Goal: Transaction & Acquisition: Purchase product/service

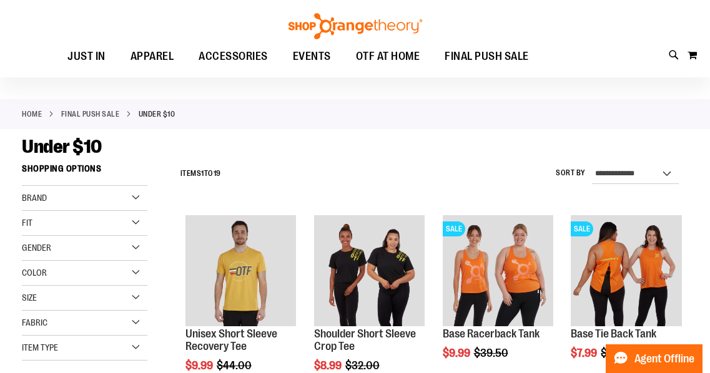
scroll to position [40, 0]
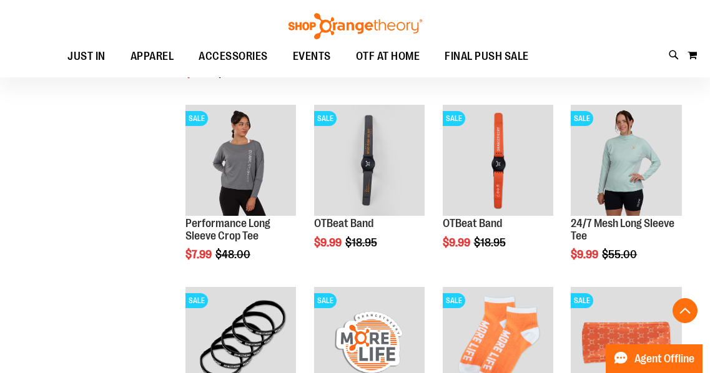
scroll to position [426, 0]
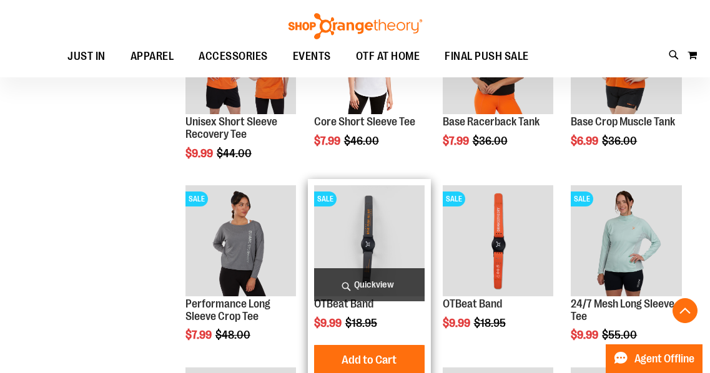
click at [370, 211] on img "product" at bounding box center [369, 240] width 111 height 111
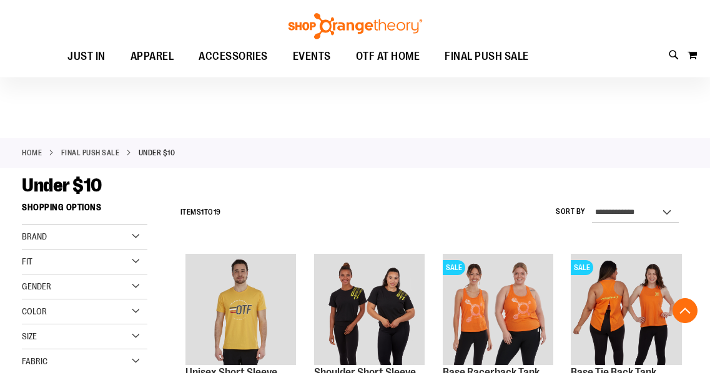
scroll to position [295, 0]
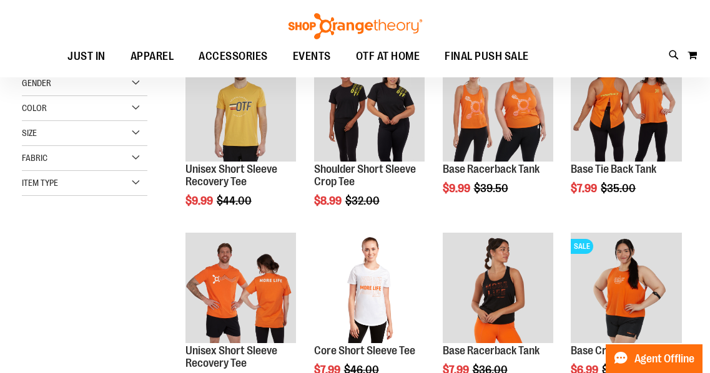
scroll to position [68, 0]
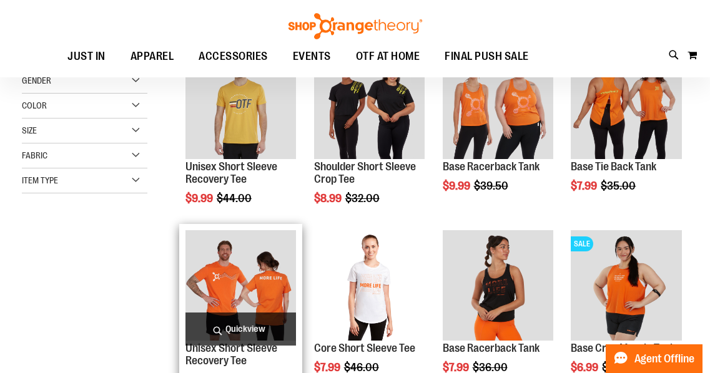
click at [249, 288] on img "product" at bounding box center [240, 285] width 111 height 111
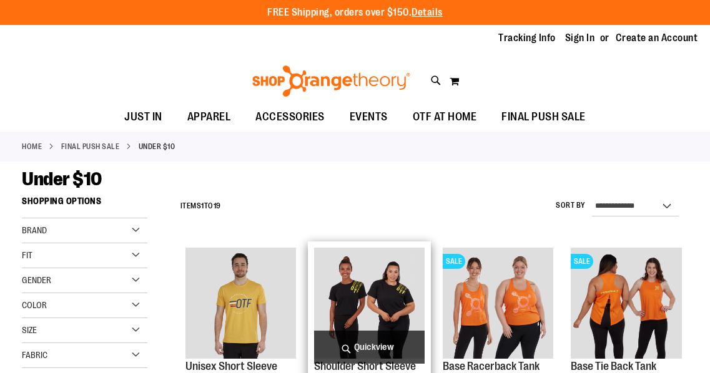
scroll to position [63, 0]
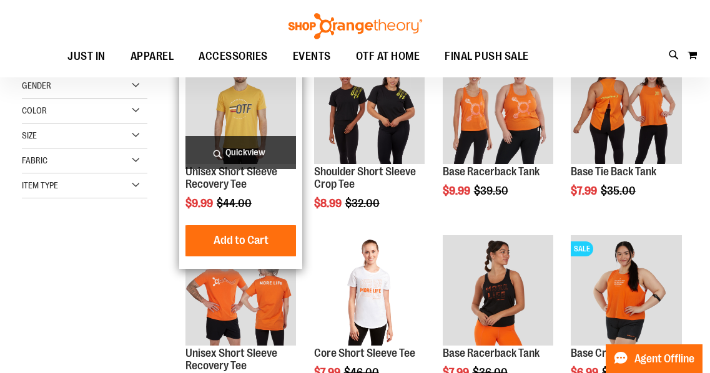
click at [249, 112] on img "product" at bounding box center [240, 108] width 111 height 111
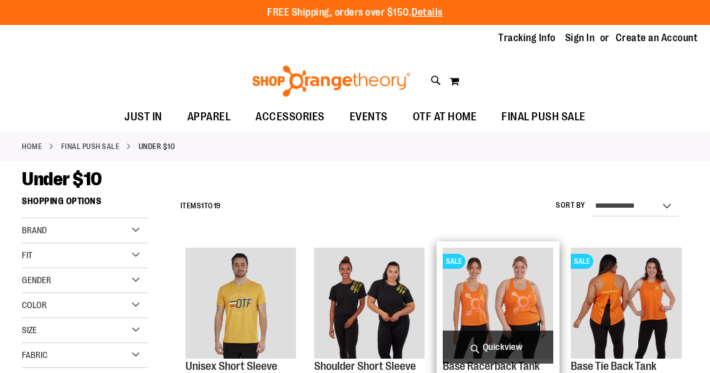
scroll to position [63, 0]
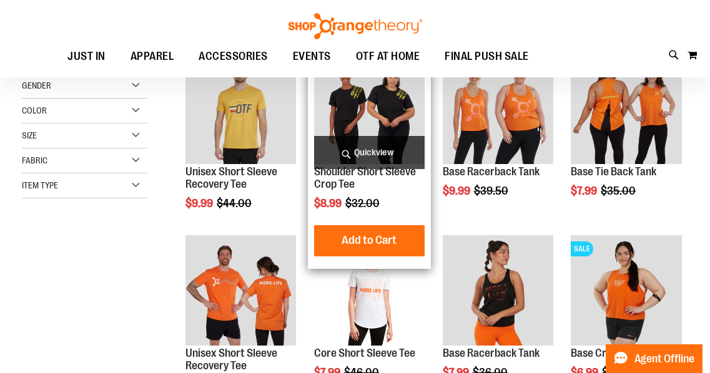
click at [368, 112] on img "product" at bounding box center [369, 108] width 111 height 111
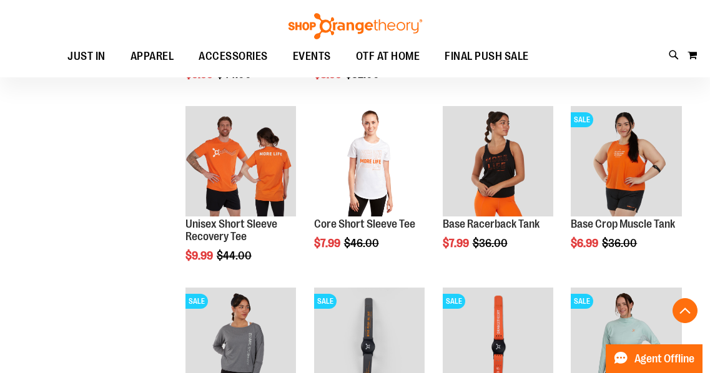
scroll to position [205, 0]
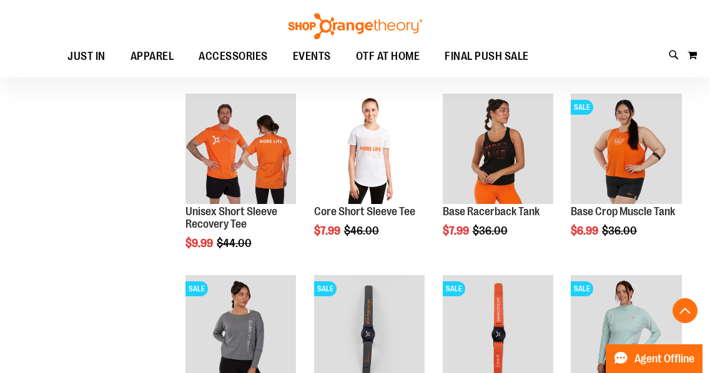
scroll to position [245, 0]
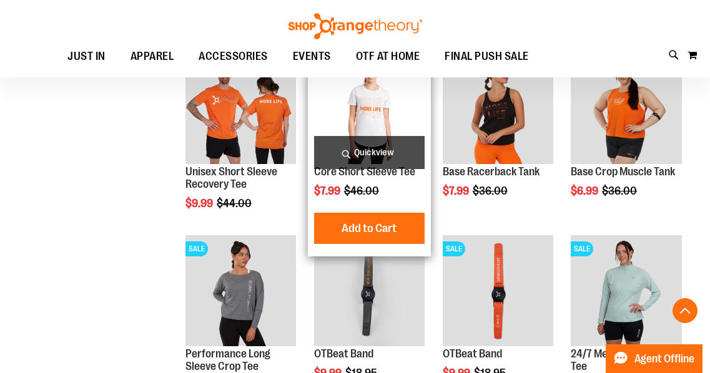
click at [381, 124] on img "product" at bounding box center [369, 109] width 111 height 111
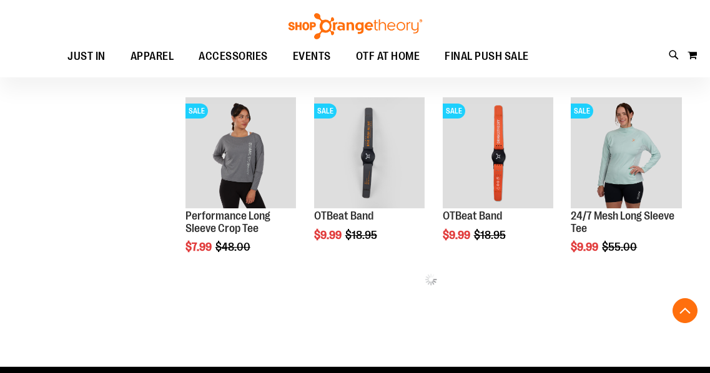
scroll to position [245, 0]
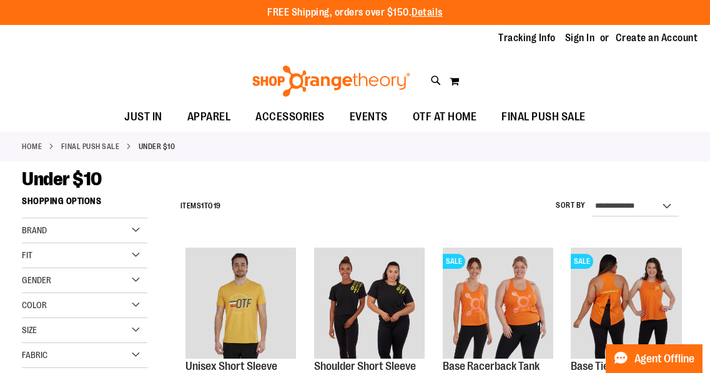
click at [94, 147] on link "FINAL PUSH SALE" at bounding box center [90, 146] width 59 height 11
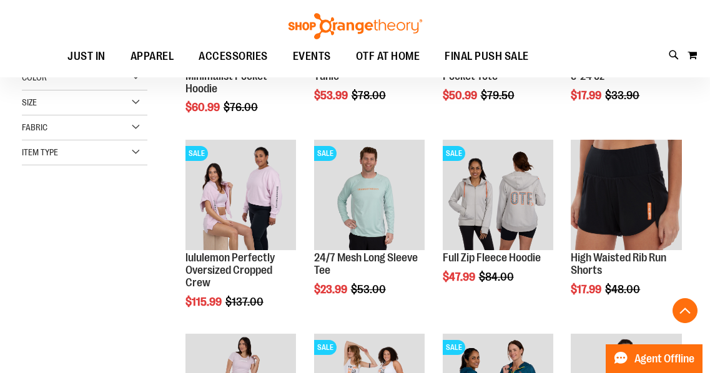
scroll to position [310, 0]
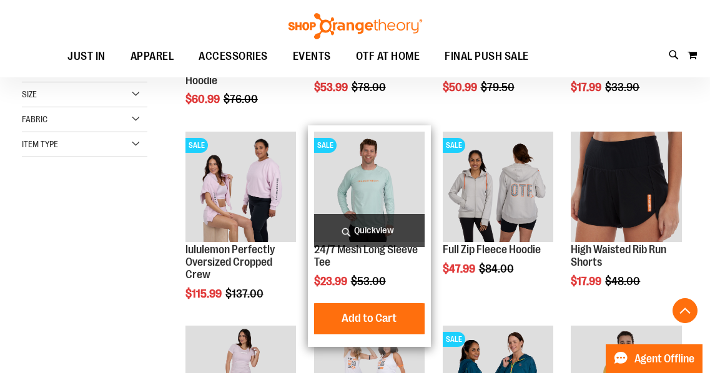
click at [384, 193] on img "product" at bounding box center [369, 187] width 111 height 111
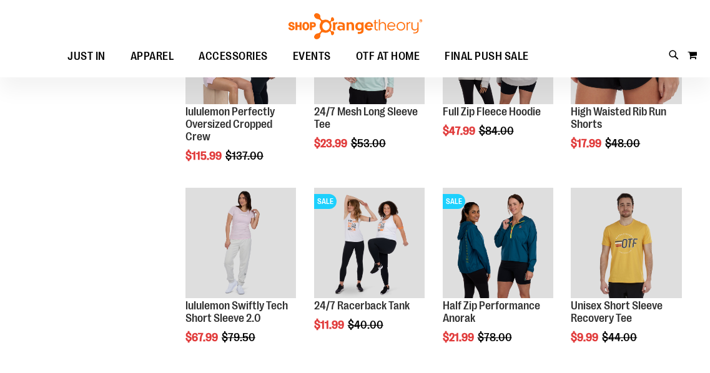
scroll to position [179, 0]
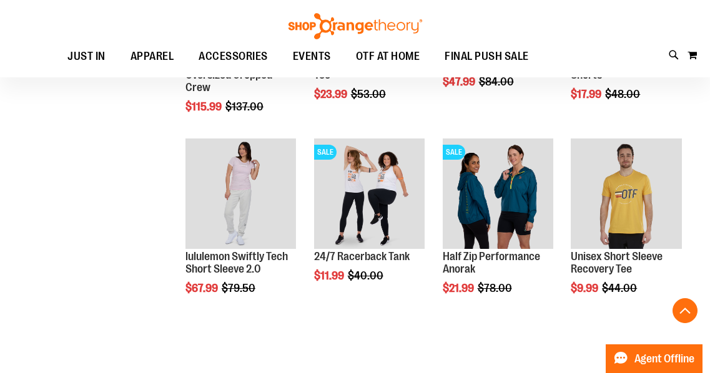
scroll to position [378, 0]
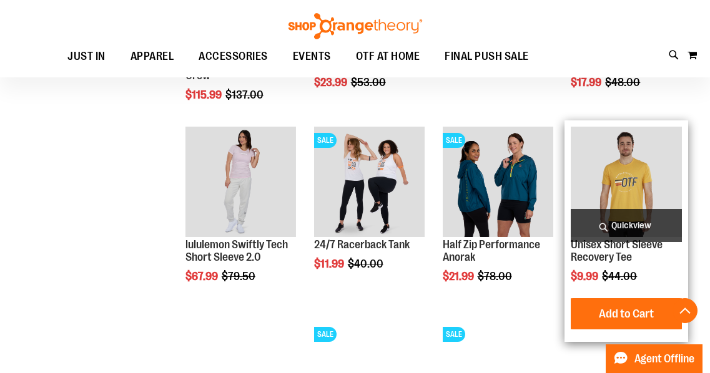
click at [625, 174] on img "product" at bounding box center [625, 182] width 111 height 111
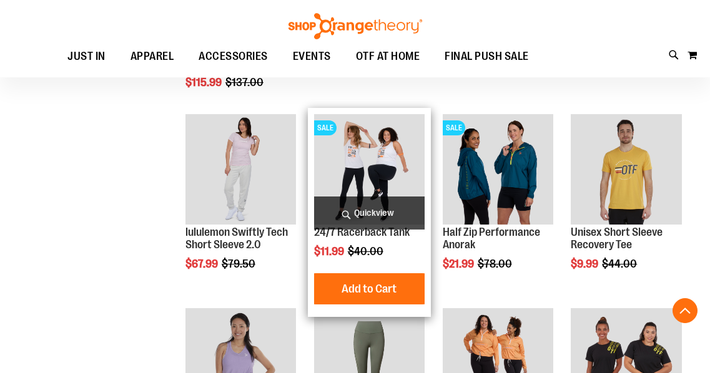
scroll to position [378, 0]
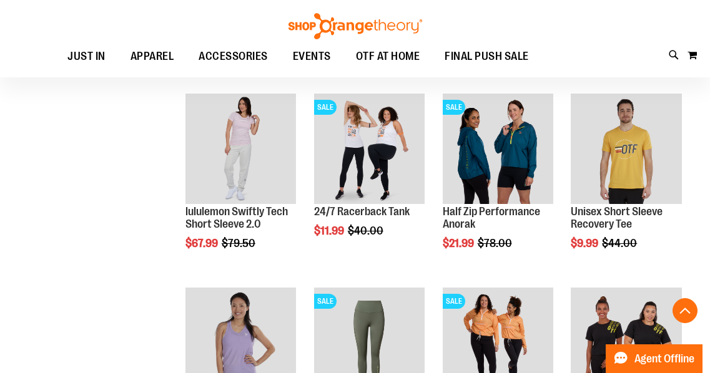
scroll to position [549, 0]
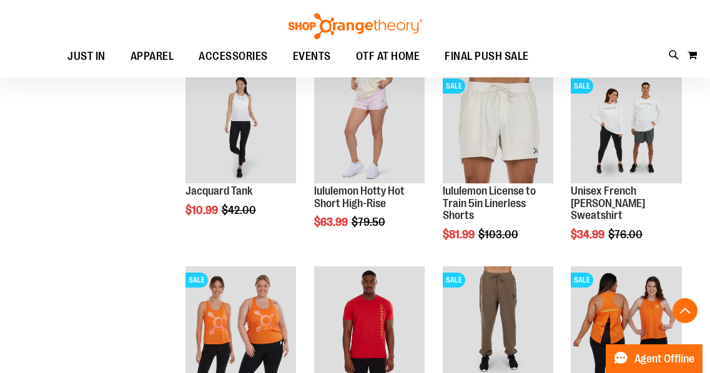
scroll to position [990, 0]
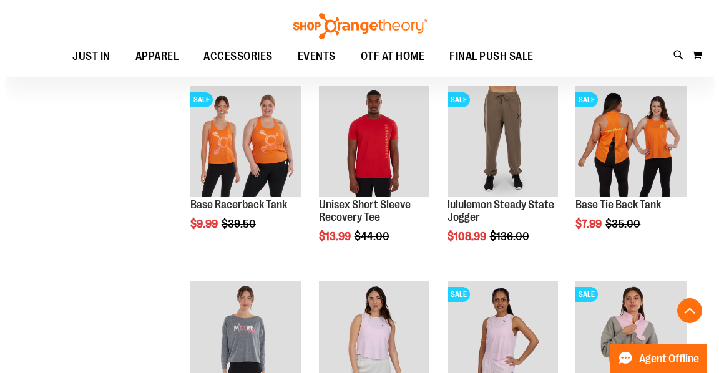
scroll to position [1174, 0]
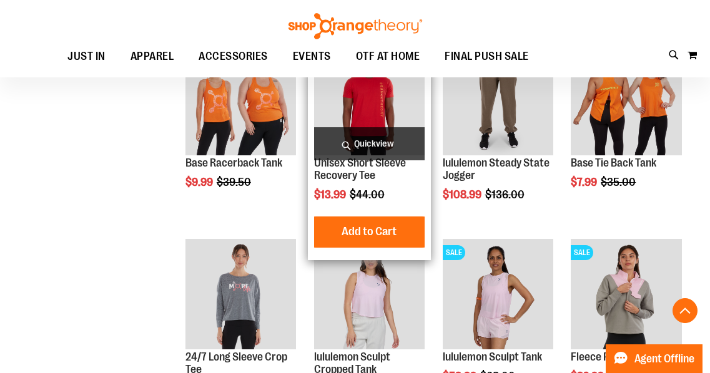
click at [368, 118] on img "product" at bounding box center [369, 99] width 111 height 111
click at [368, 137] on span "Quickview" at bounding box center [369, 143] width 111 height 33
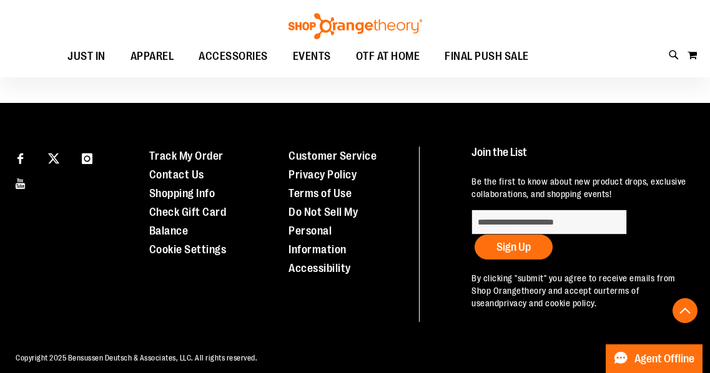
scroll to position [808, 0]
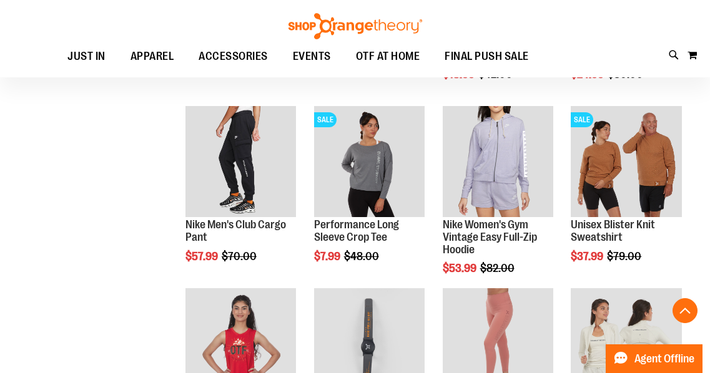
scroll to position [211, 0]
